Goal: Task Accomplishment & Management: Complete application form

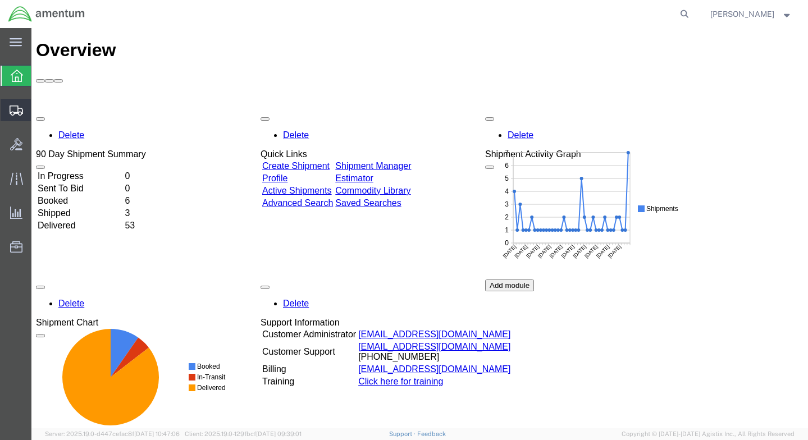
click at [0, 0] on span "Create Shipment" at bounding box center [0, 0] width 0 height 0
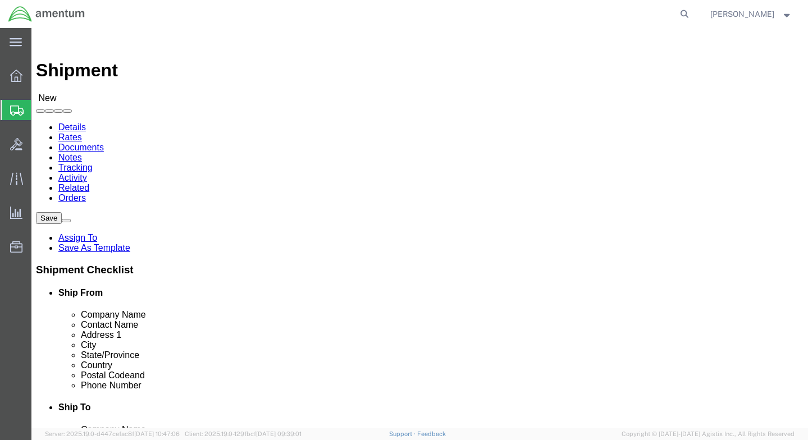
select select
click input "text"
type input "Amentum"
click input "Cleo"
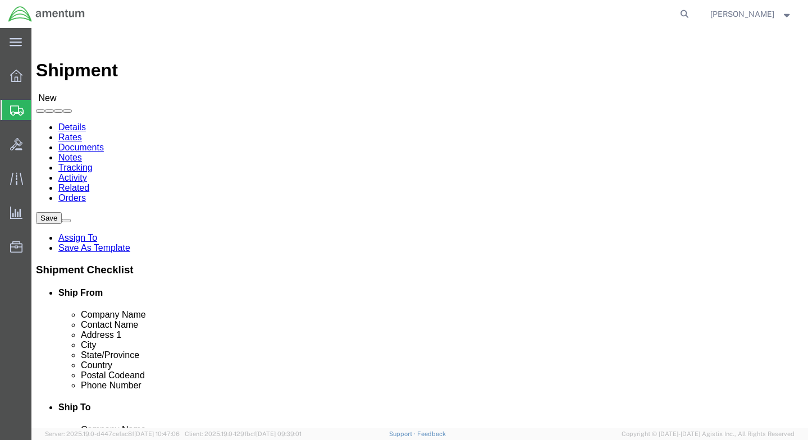
type input "Cleo"
click p "- Amentum Services, Inc. - (Cleo Johnson) 393 SURVEYOR ST, C 2-228 AVN, Bldg 70…"
select select "NC"
type input "Cleo Johnson"
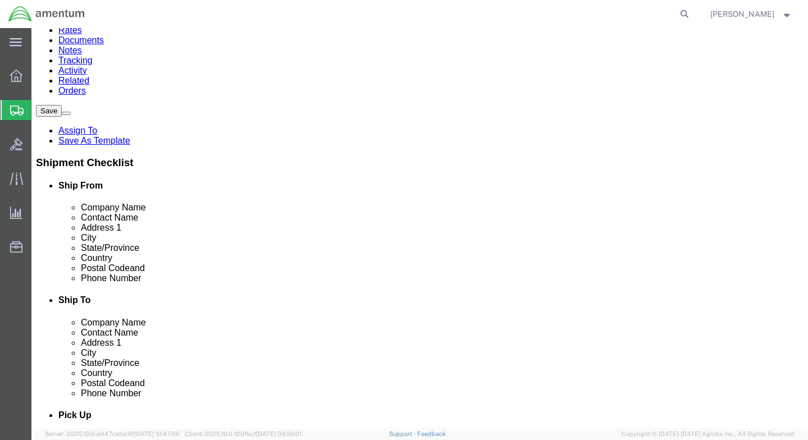
scroll to position [112, 0]
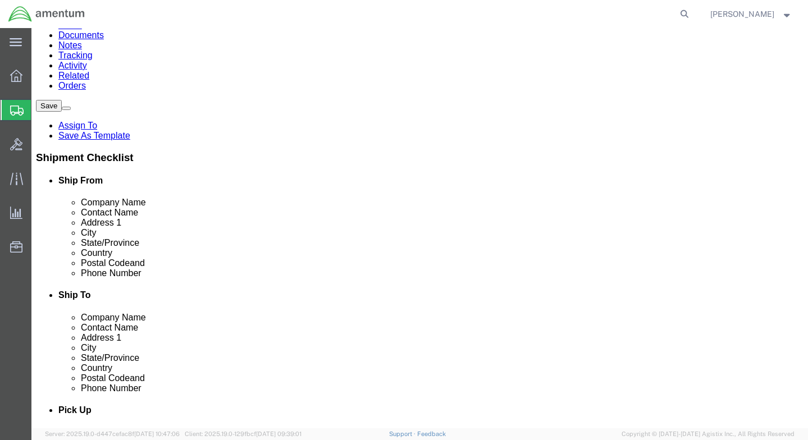
click input "text"
type input "c"
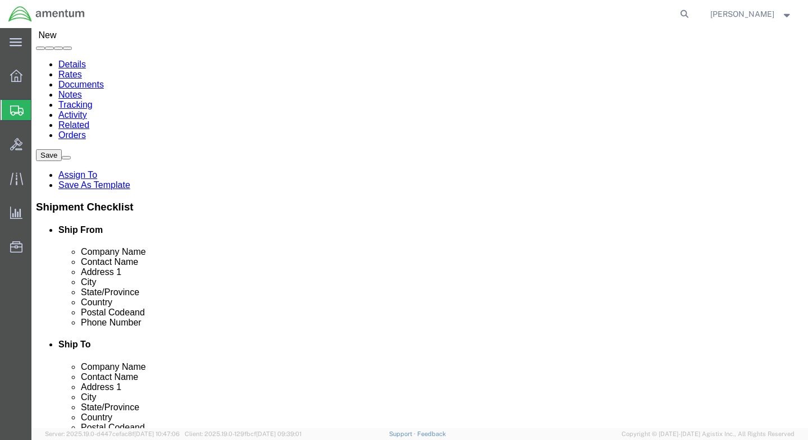
scroll to position [0, 0]
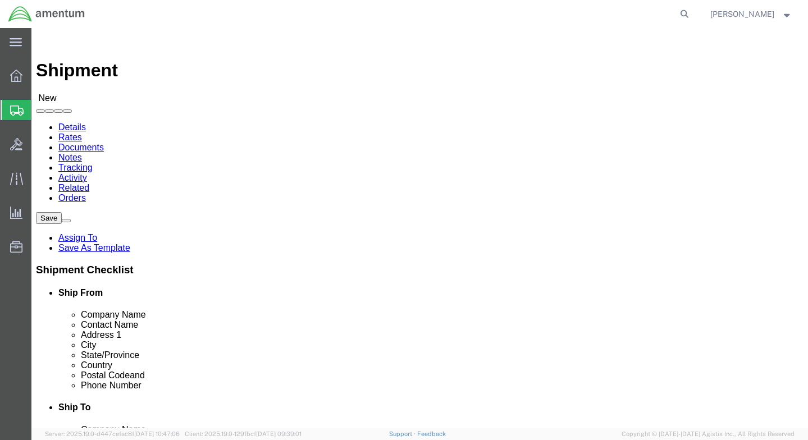
click input "text"
type input "Amentum"
click input "text"
type input "Cleo"
click p "- Amentum Services, Inc. - (Cleo Johnson) 393 SURVEYOR ST, C 2-228 AVN, Bldg 70…"
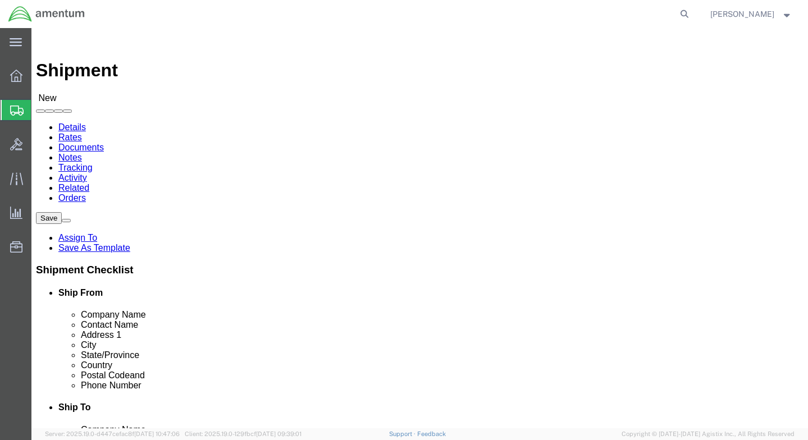
select select "NC"
type input "Cleo Johnson"
drag, startPoint x: 174, startPoint y: 234, endPoint x: 106, endPoint y: 235, distance: 68.5
click div "Cleo Johnson Cleo"
type input "Kevin Schaperclaus"
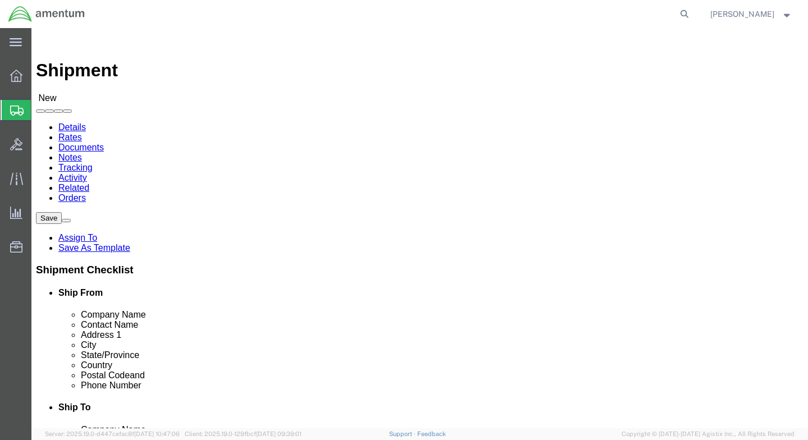
type input "100 Minuteman PKWY"
type input "BLDG 218"
type input "Frankfort"
type input "k"
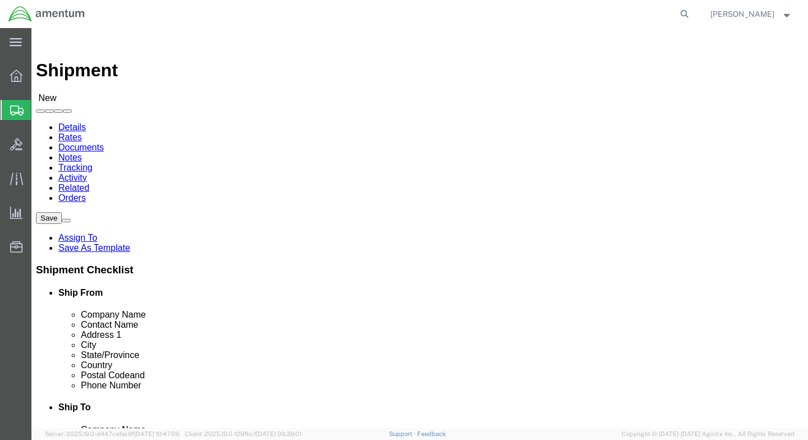
select select "KY"
click input "text"
drag, startPoint x: 111, startPoint y: 359, endPoint x: 157, endPoint y: 366, distance: 46.0
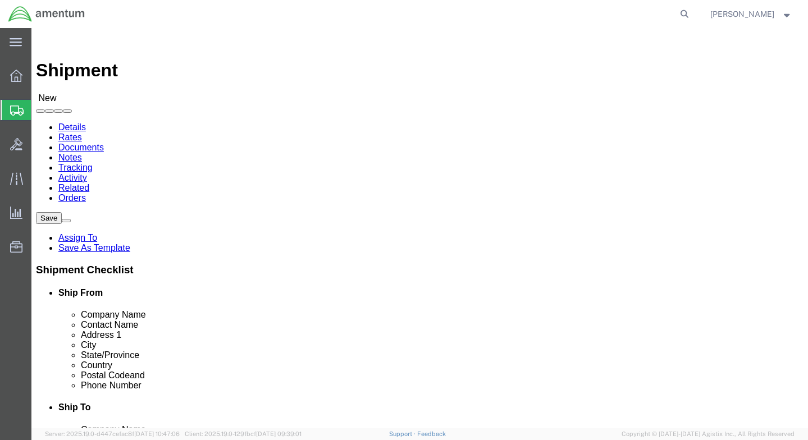
click div
type input "40601-6168"
drag, startPoint x: 181, startPoint y: 382, endPoint x: 117, endPoint y: 382, distance: 64.6
click div
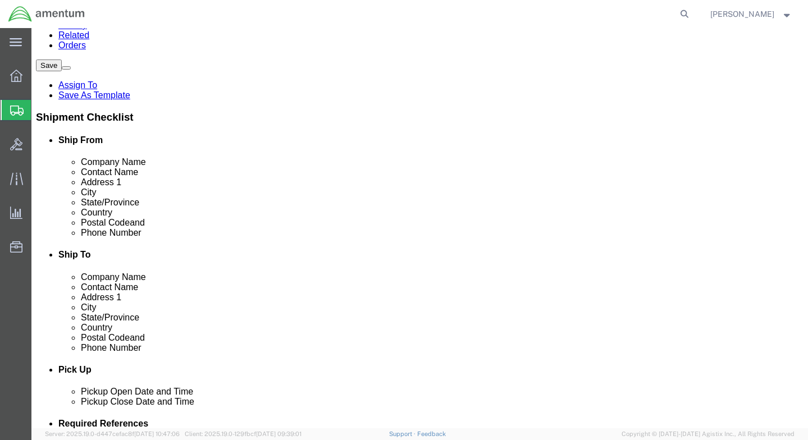
scroll to position [168, 0]
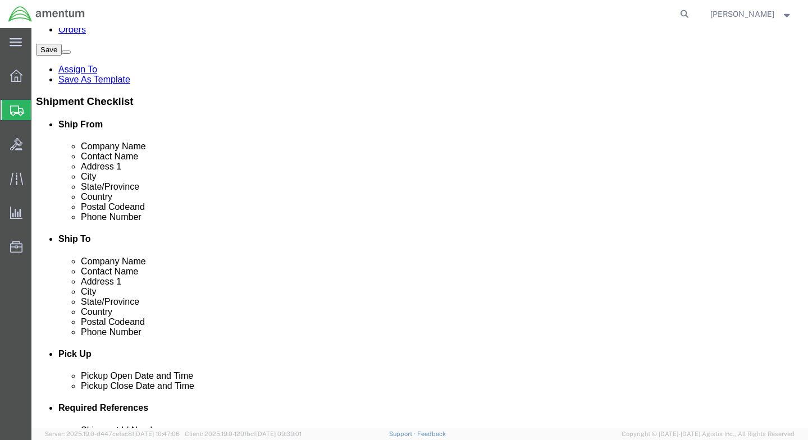
type input "785-480-0769"
click label
click input "checkbox"
checkbox input "false"
drag, startPoint x: 246, startPoint y: 235, endPoint x: 81, endPoint y: 250, distance: 165.8
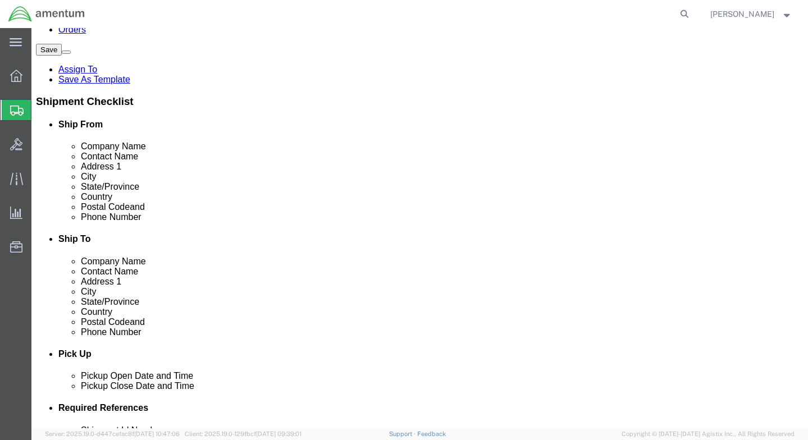
click div "Location My Profile Location 1002-4122-6 1006-5256-0 1026-8910-0 1281-0560-3 13…"
type input "Kevin.Schaperclaus@amentum.com"
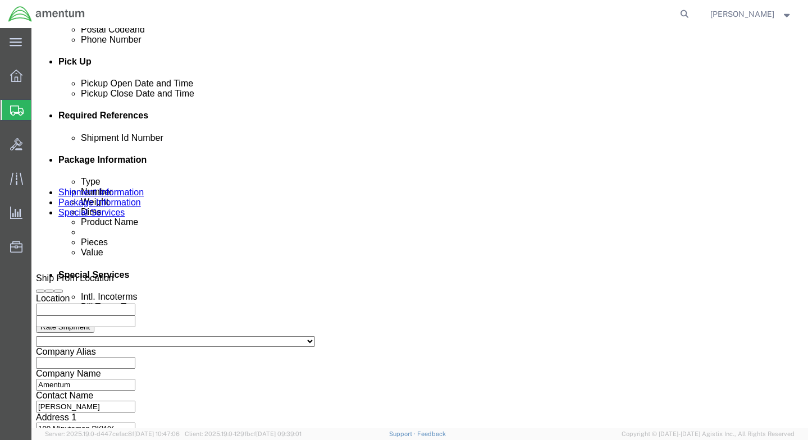
scroll to position [663, 0]
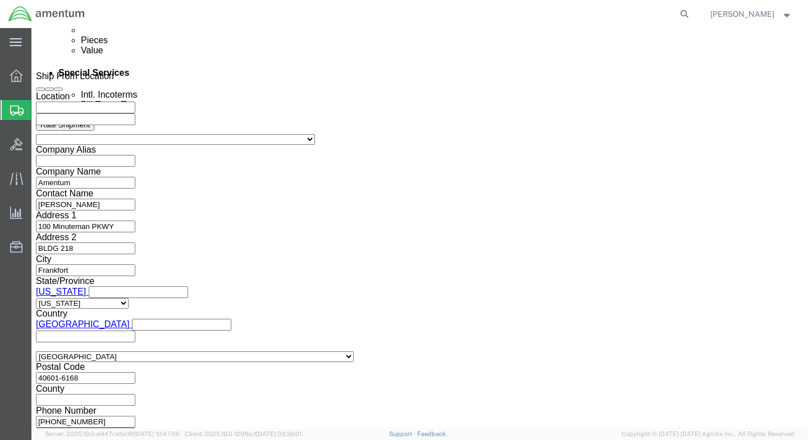
click button "Continue"
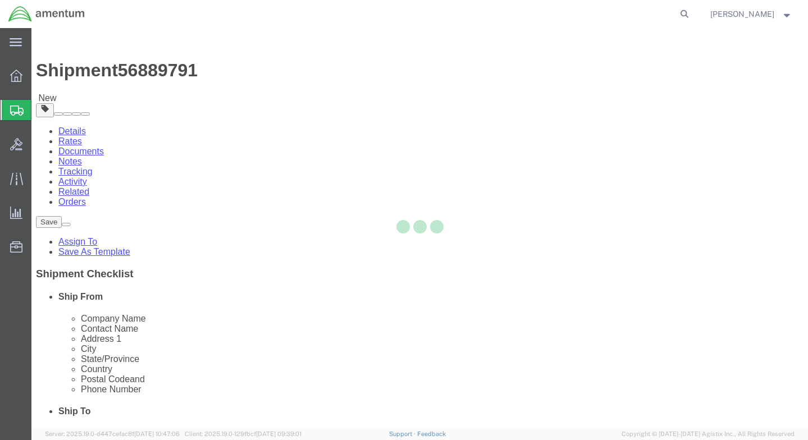
select select "CBOX"
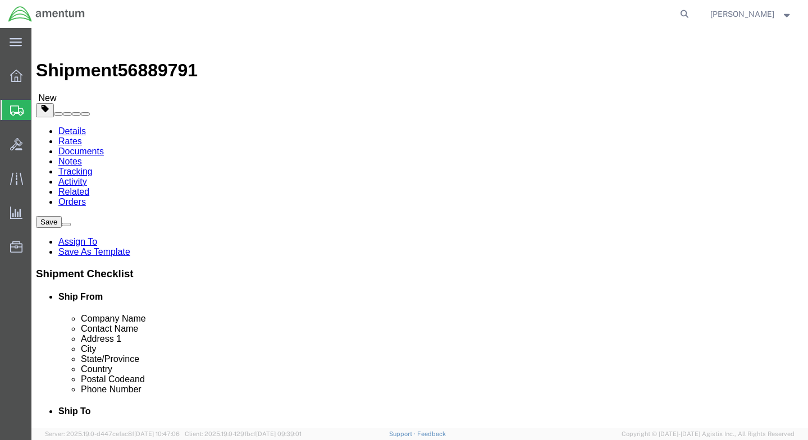
click input "text"
type input "8"
type input "5"
type input "4"
click input "0.00"
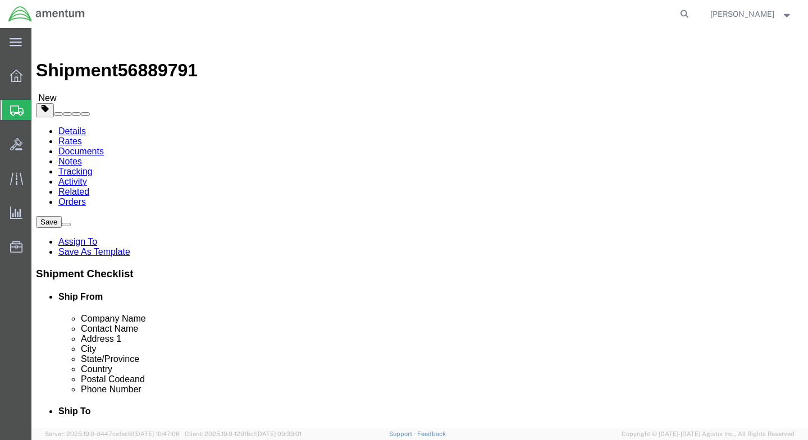
drag, startPoint x: 126, startPoint y: 282, endPoint x: 103, endPoint y: 280, distance: 23.1
click div "0.00 Select kgs lbs"
type input "1"
click div "Package Content # 1 x Package Type Select BCK Boxes Bale(s) Basket(s) Bolt(s) B…"
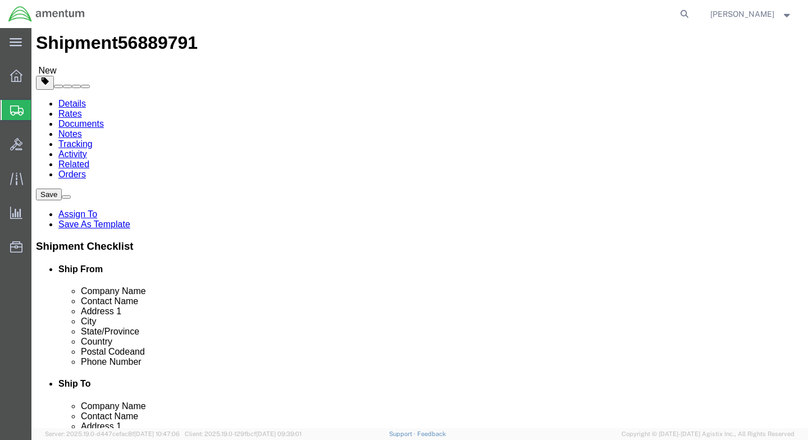
scroll to position [43, 0]
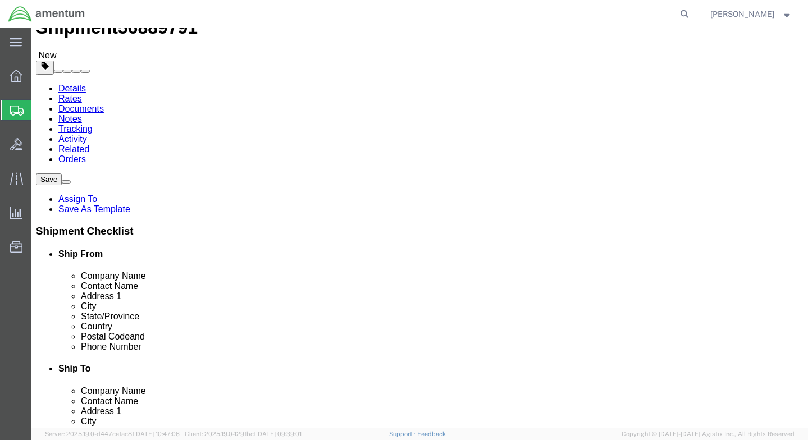
click link "Add Content"
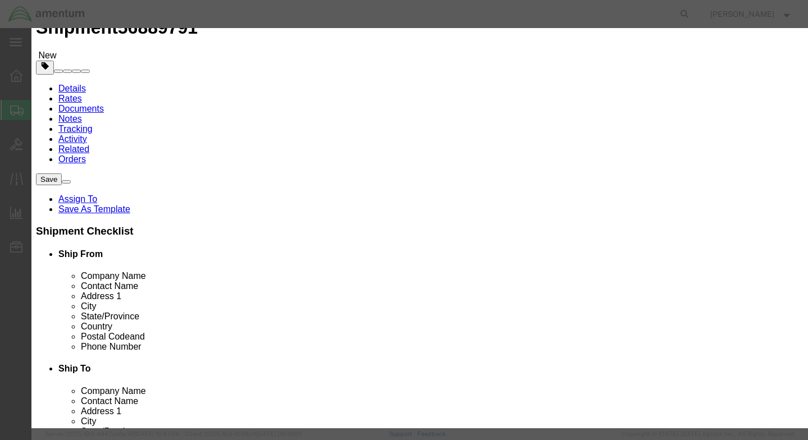
click input "text"
type input "Shade mount bracket"
click input "0"
type input "2"
click input "text"
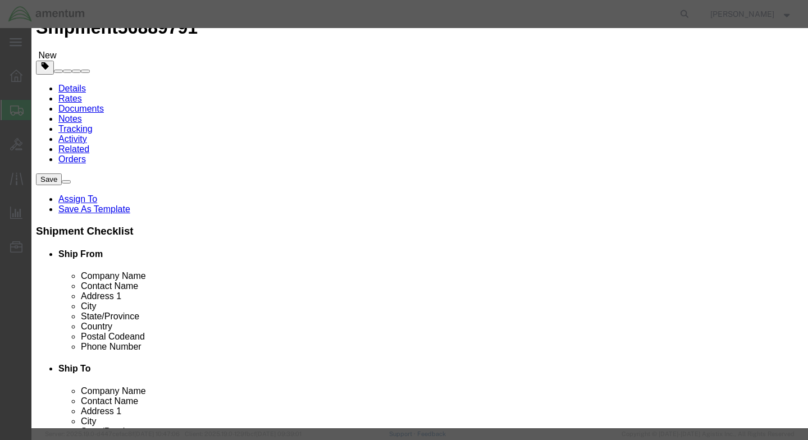
type input "2.79"
click select "Select 50 55 60 65 70 85 92.5 100 125 175 250 300 400"
click div "Commodity library"
click button "Save & Close"
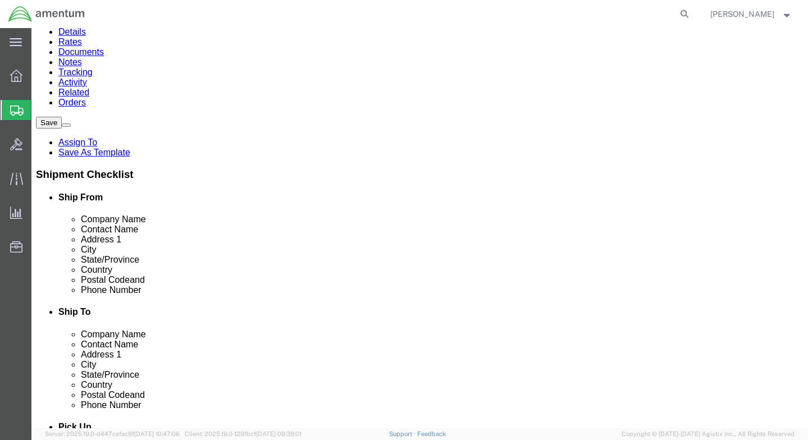
scroll to position [101, 0]
click div "Previous Continue"
click button "Continue"
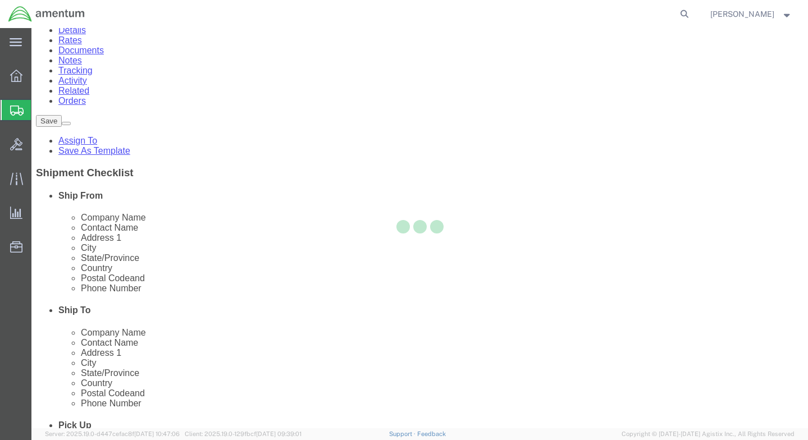
select select
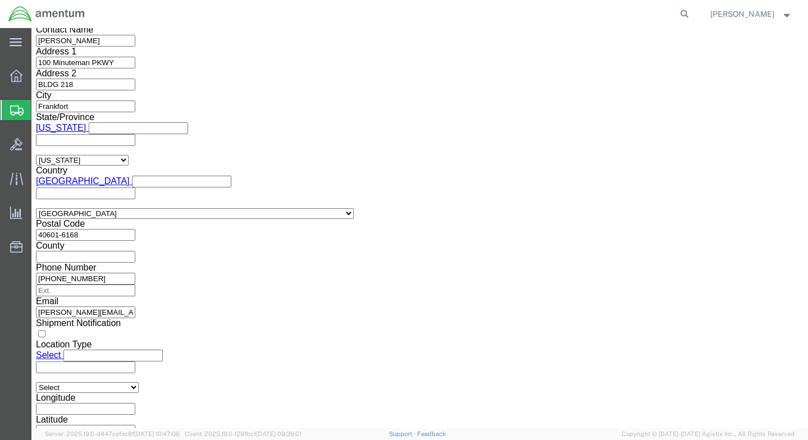
scroll to position [1167, 0]
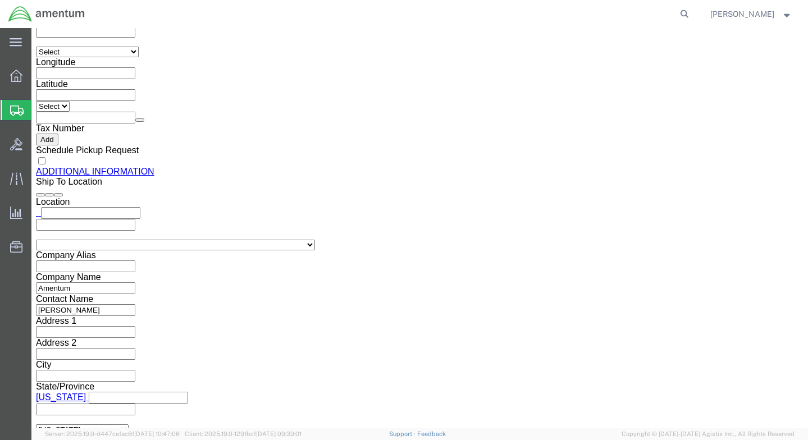
click button "Rate Shipment"
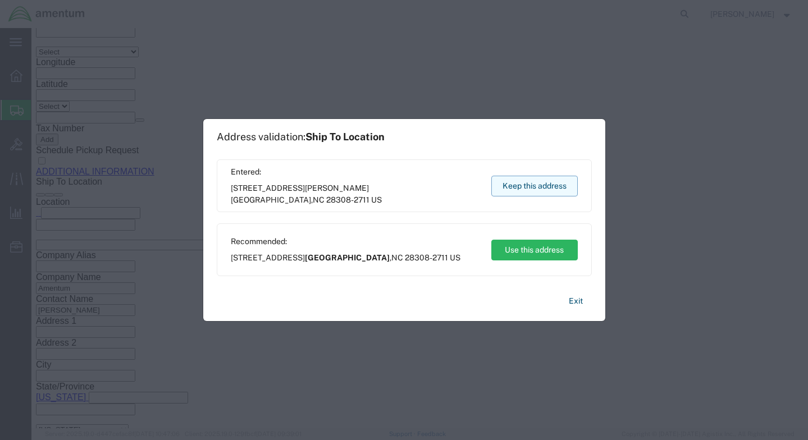
click at [530, 191] on button "Keep this address" at bounding box center [534, 186] width 86 height 21
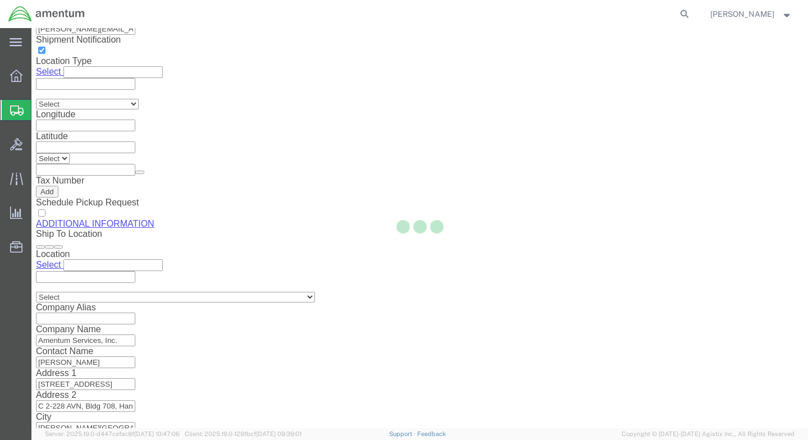
scroll to position [709, 0]
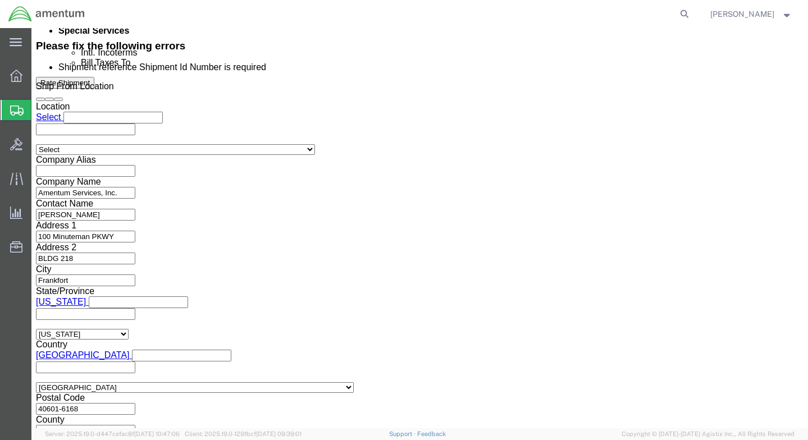
click input "text"
type input "TACLS200925"
click button "Continue"
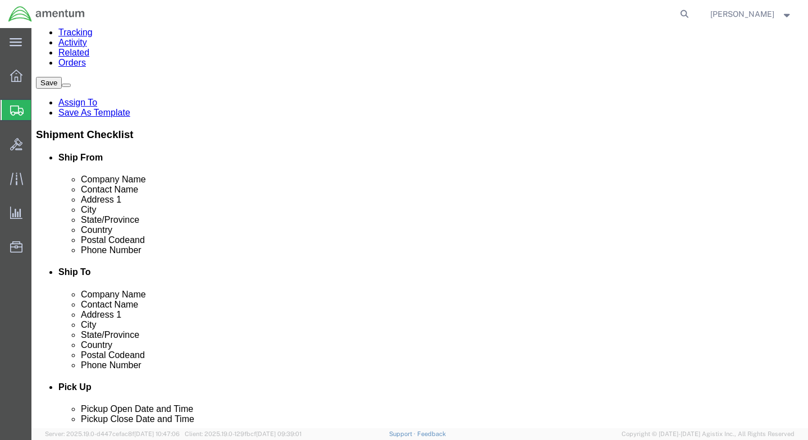
scroll to position [147, 0]
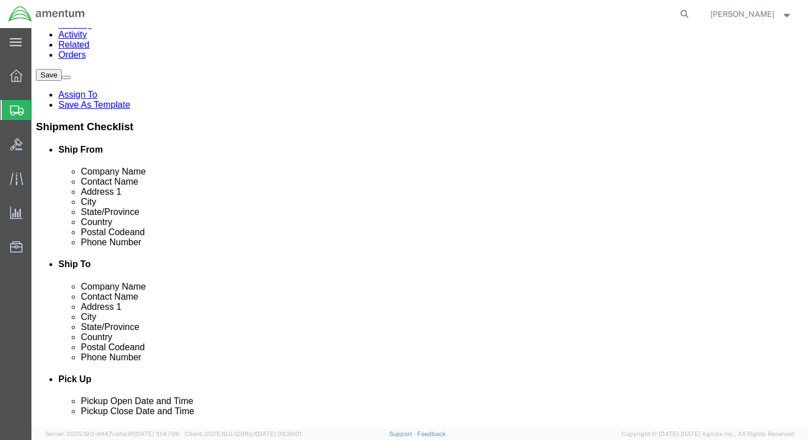
click button "Continue"
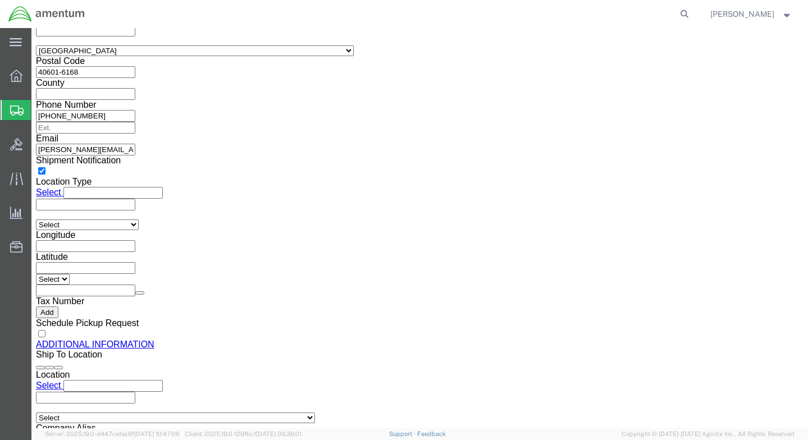
scroll to position [1213, 0]
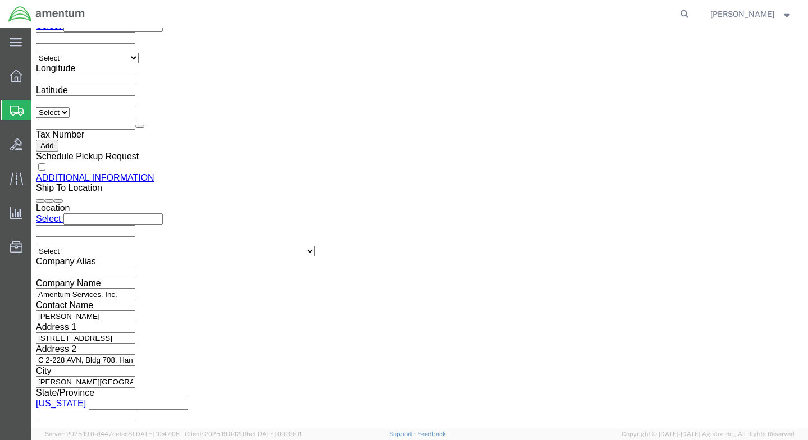
click button "Rate Shipment"
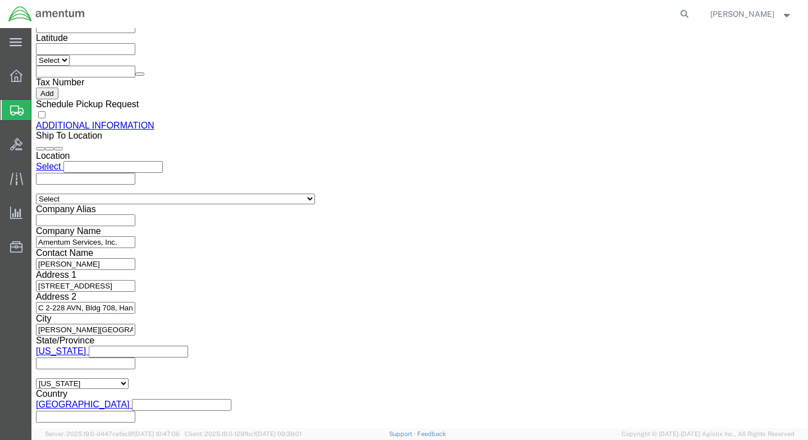
scroll to position [1167, 0]
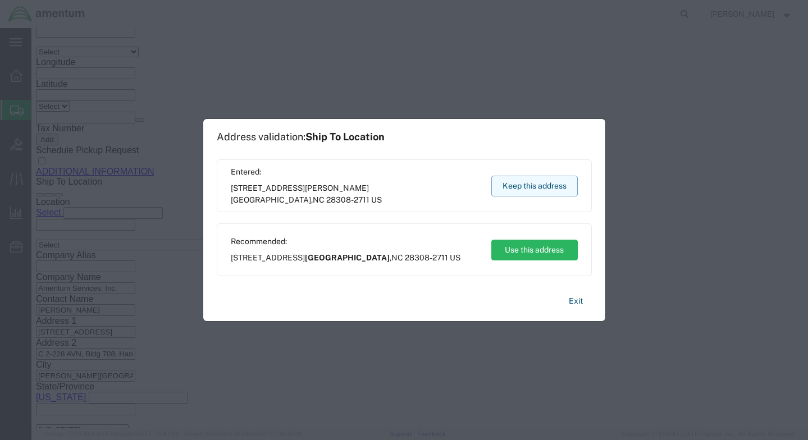
click at [532, 189] on button "Keep this address" at bounding box center [534, 186] width 86 height 21
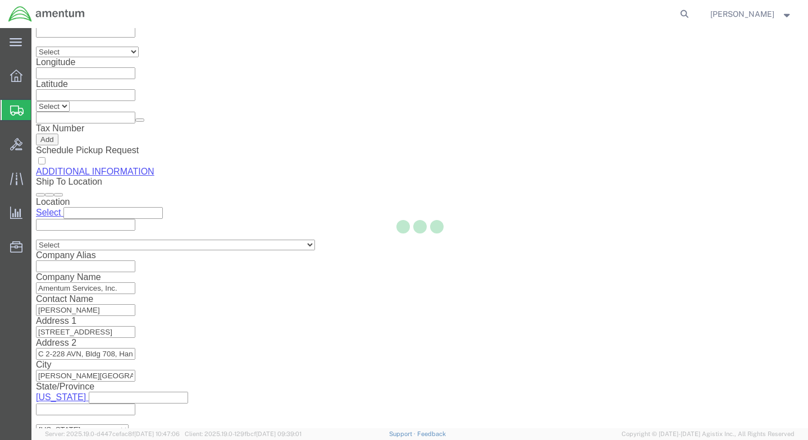
click at [660, 413] on div at bounding box center [419, 228] width 777 height 400
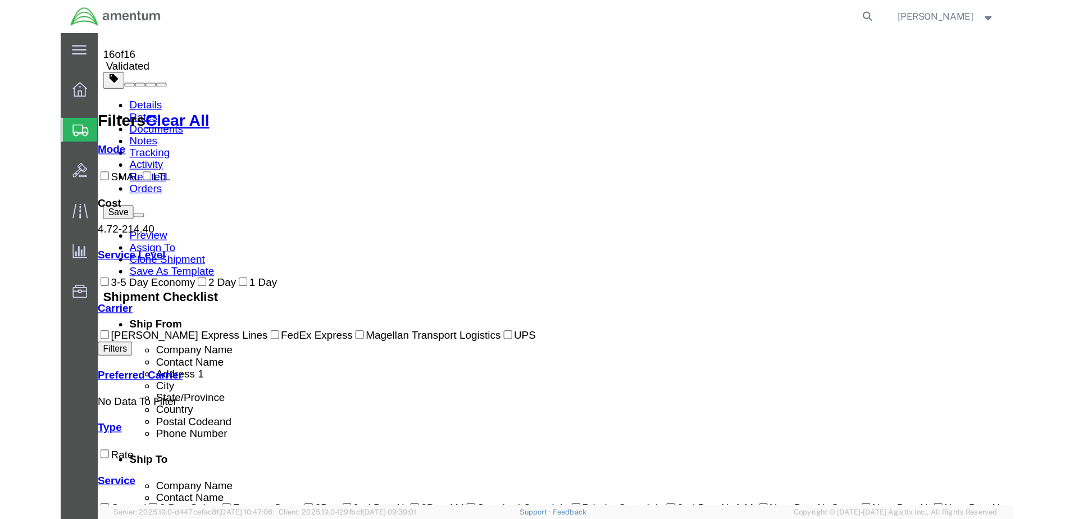
scroll to position [0, 0]
